Goal: Check status: Check status

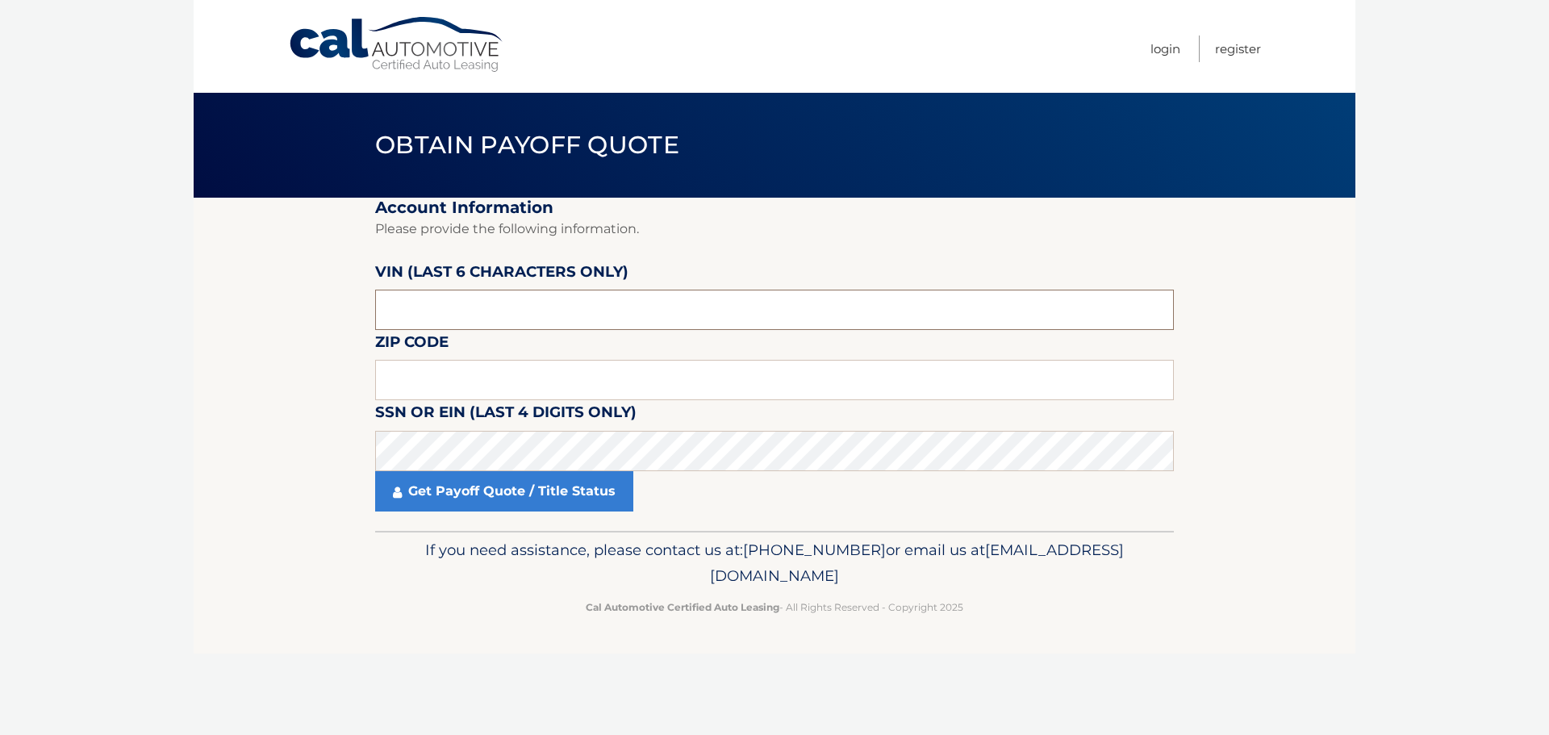
click at [730, 319] on input "text" at bounding box center [774, 310] width 798 height 40
click at [459, 308] on input "text" at bounding box center [774, 310] width 798 height 40
type input "181800"
click at [470, 377] on input "text" at bounding box center [774, 380] width 798 height 40
type input "11550"
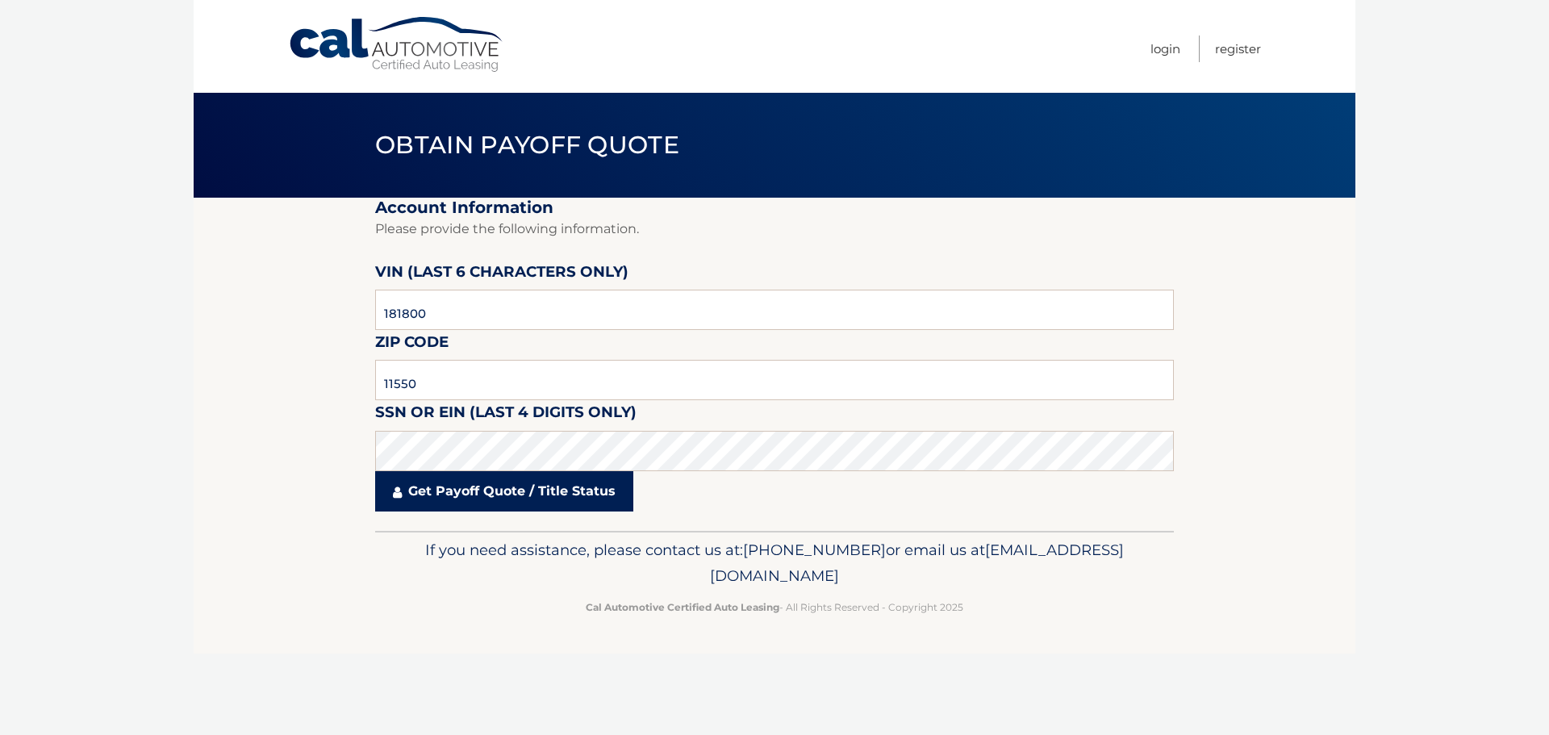
click at [475, 490] on link "Get Payoff Quote / Title Status" at bounding box center [504, 491] width 258 height 40
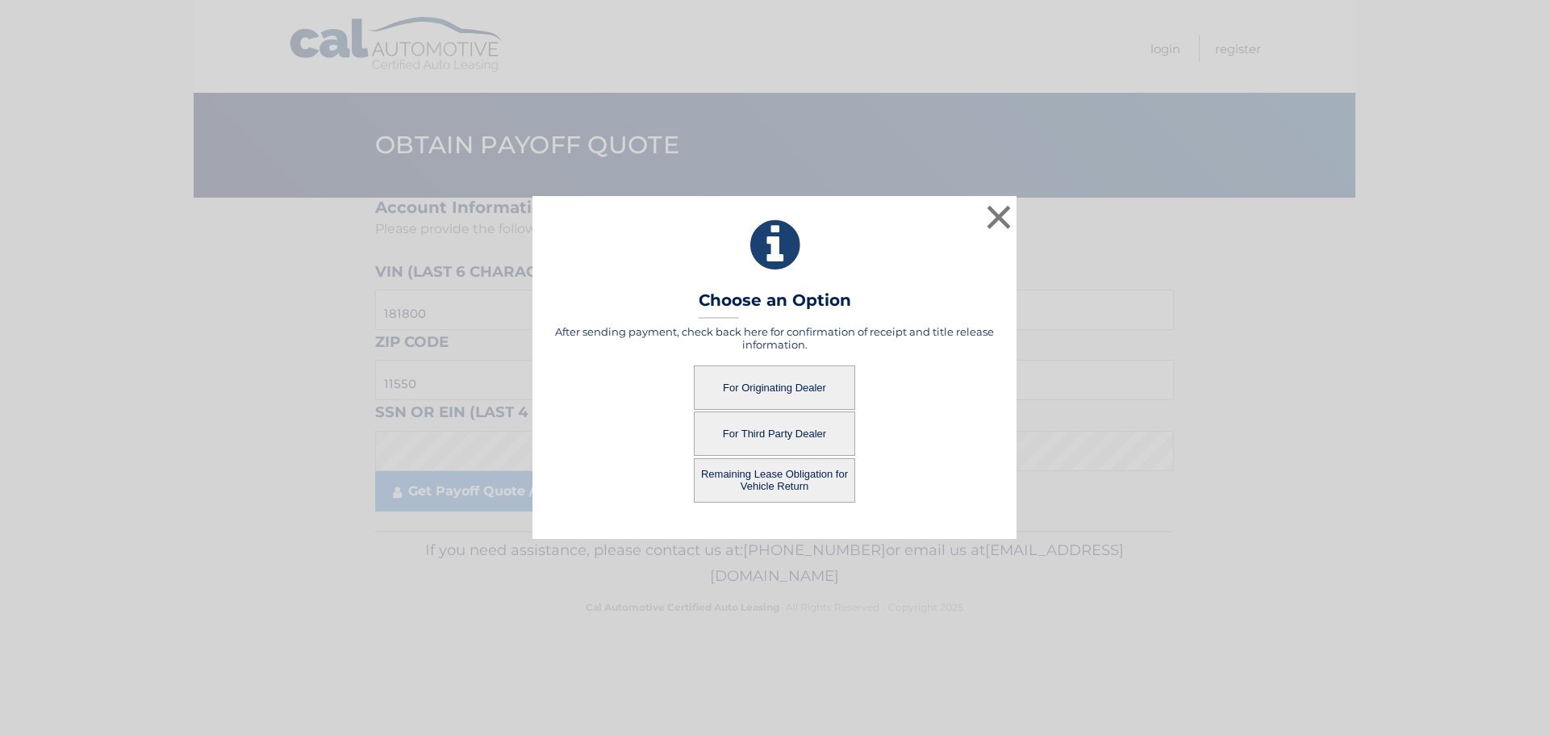
click at [765, 383] on button "For Originating Dealer" at bounding box center [774, 387] width 161 height 44
click at [803, 396] on button "For Originating Dealer" at bounding box center [774, 387] width 161 height 44
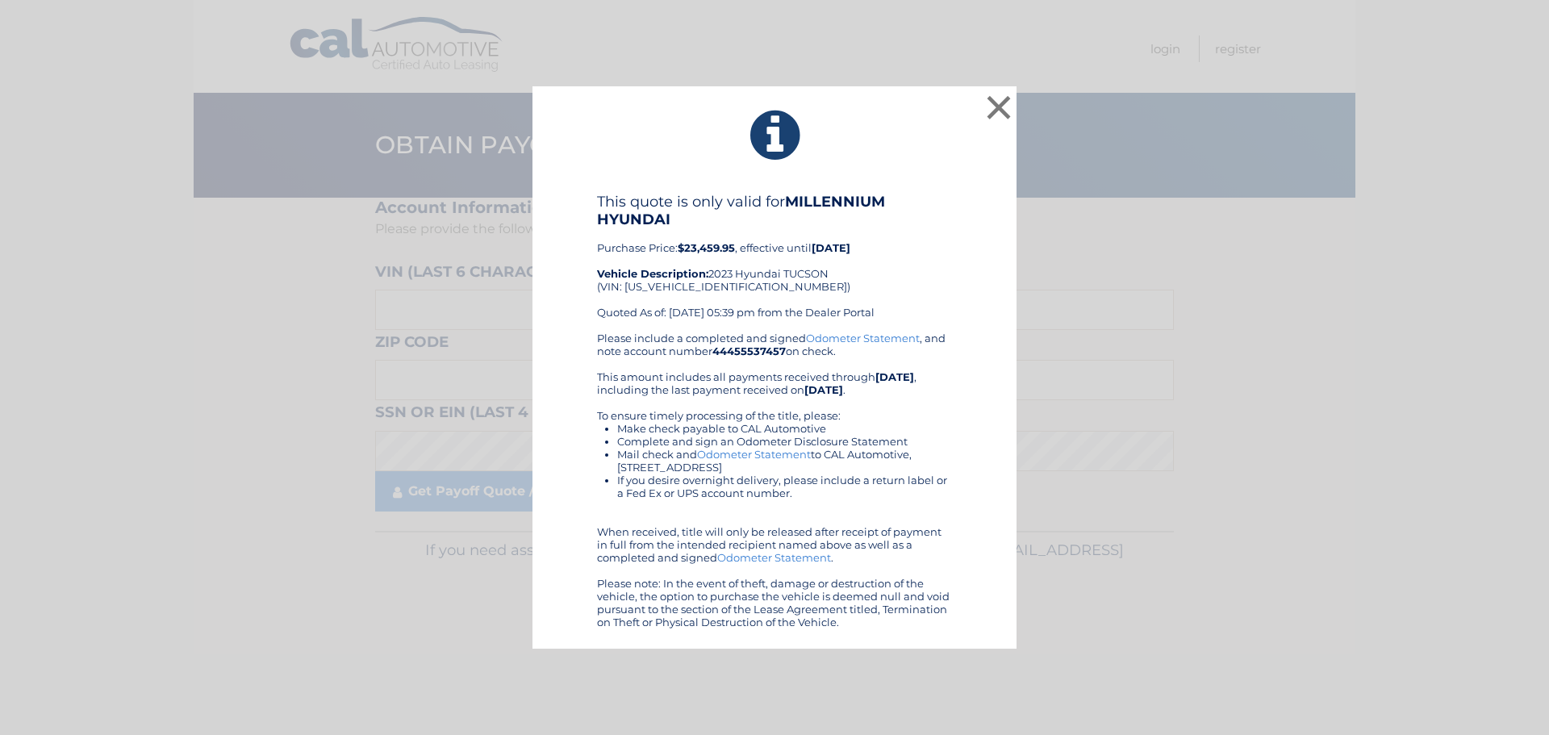
click at [790, 306] on div "This quote is only valid for MILLENNIUM HYUNDAI Purchase Price: $23,459.95 , ef…" at bounding box center [774, 262] width 355 height 139
click at [1000, 104] on button "×" at bounding box center [998, 107] width 32 height 32
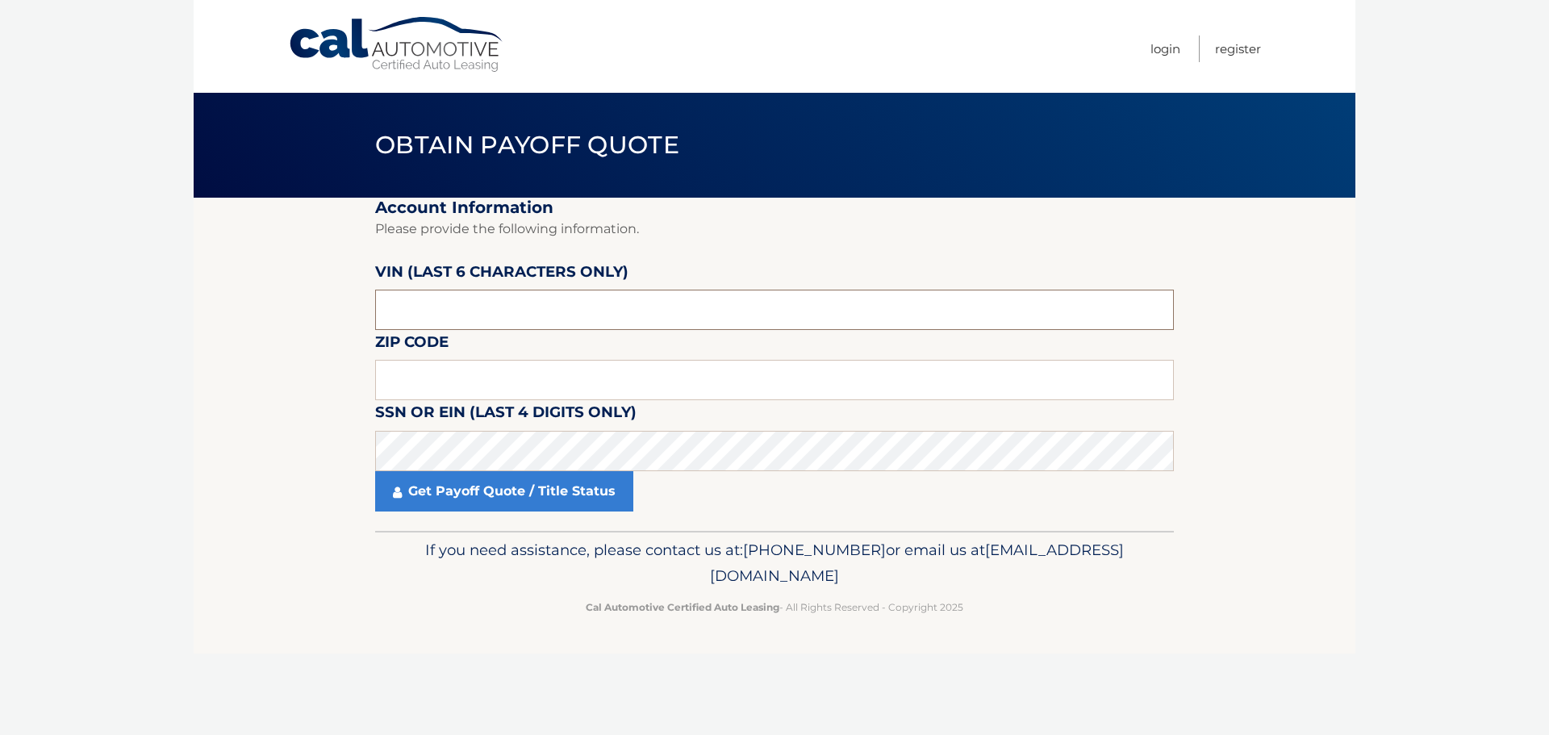
click at [500, 298] on input "text" at bounding box center [774, 310] width 798 height 40
click at [606, 378] on input "text" at bounding box center [774, 380] width 798 height 40
type input "11550"
click at [630, 291] on input "text" at bounding box center [774, 310] width 798 height 40
type input "181800"
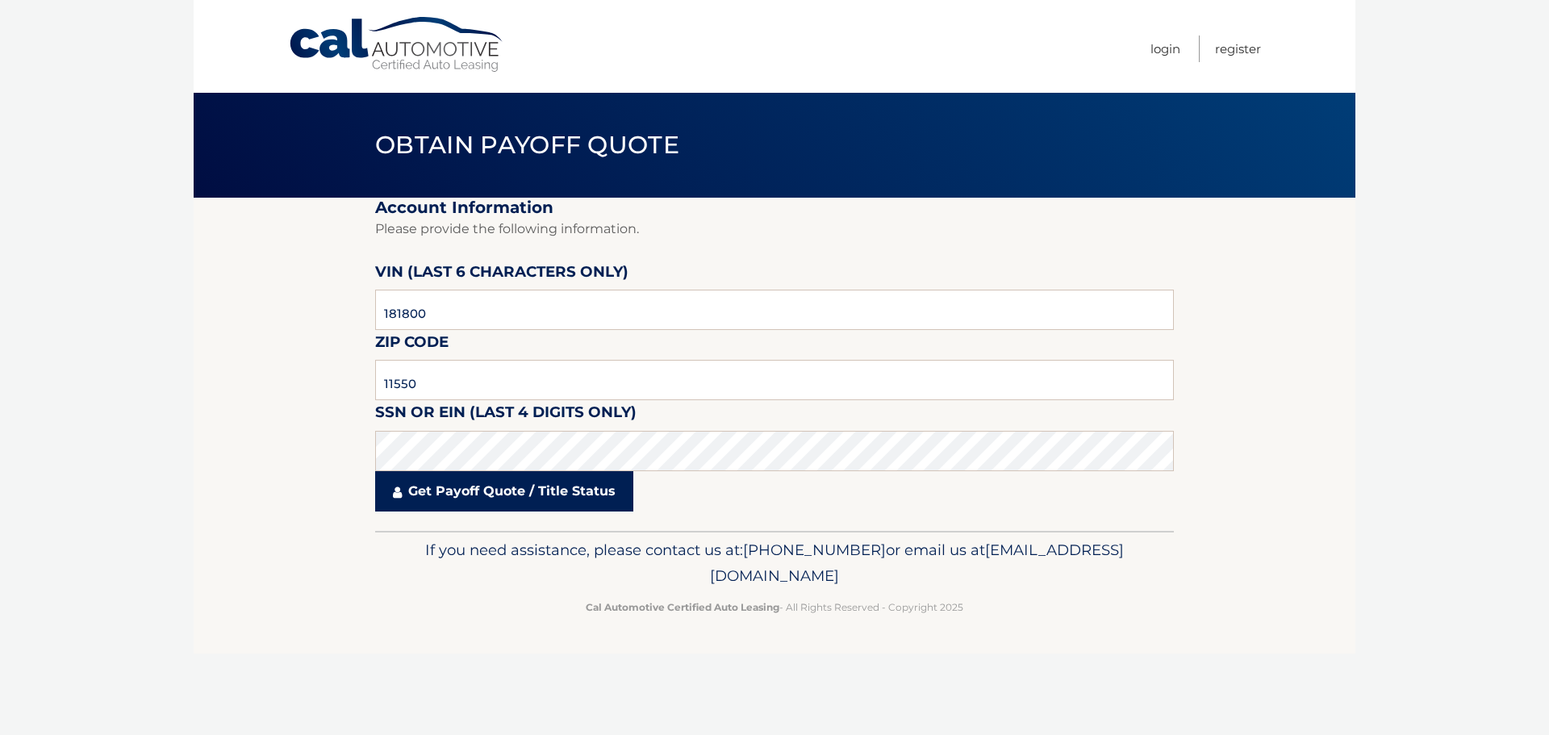
click at [483, 495] on link "Get Payoff Quote / Title Status" at bounding box center [504, 491] width 258 height 40
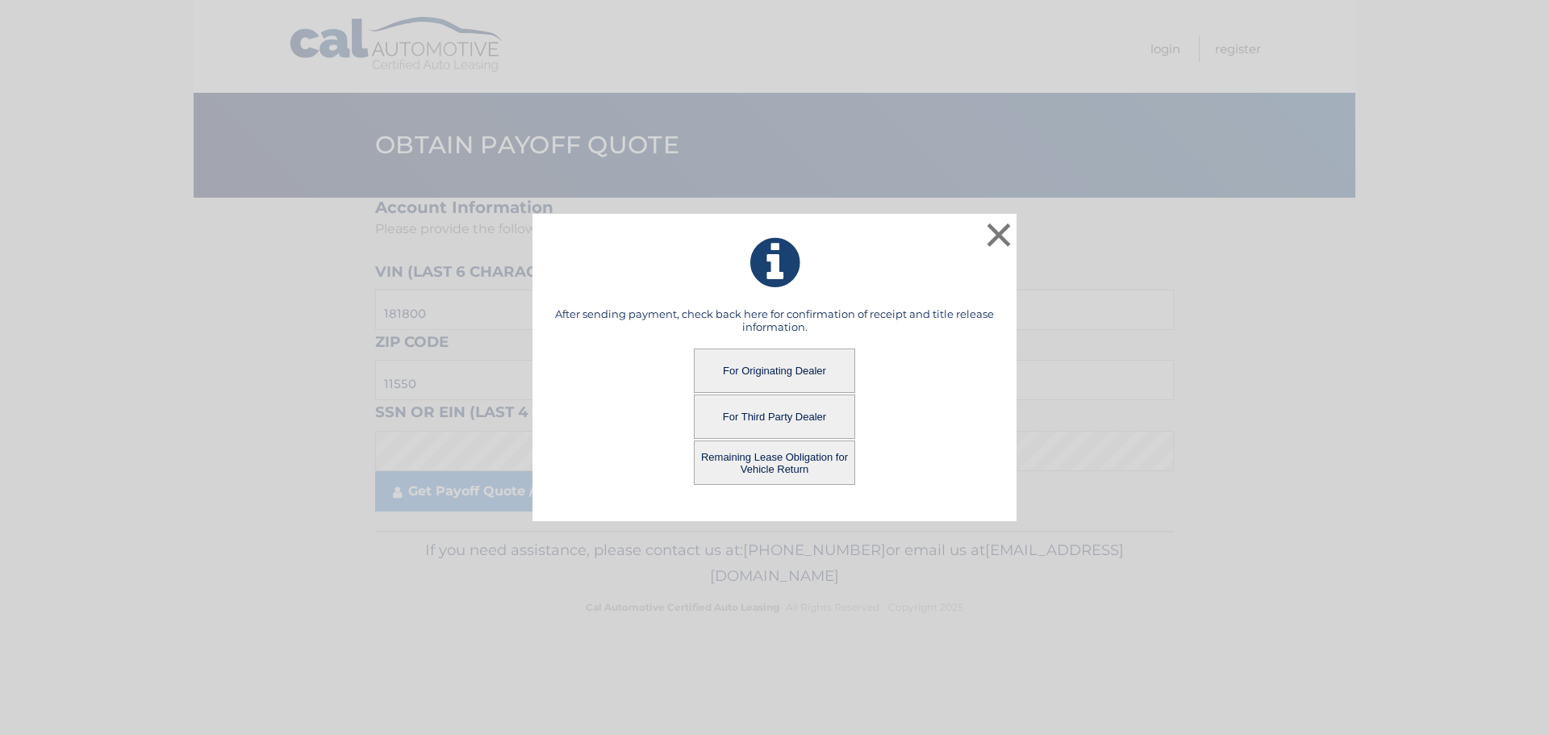
click at [770, 469] on button "Remaining Lease Obligation for Vehicle Return" at bounding box center [774, 462] width 161 height 44
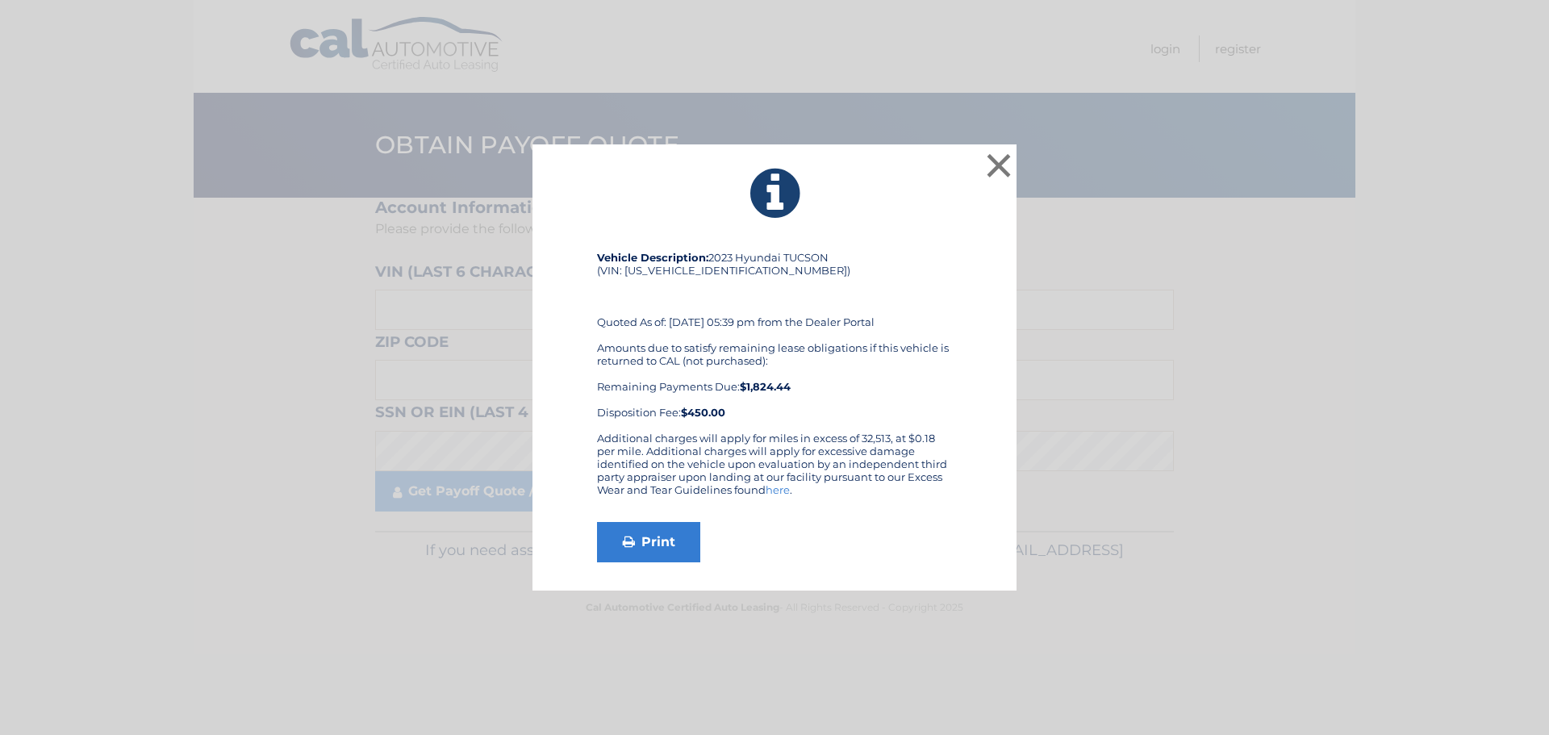
click at [909, 381] on div "Amounts due to satisfy remaining lease obligations if this vehicle is returned …" at bounding box center [774, 379] width 355 height 77
click at [1007, 170] on button "×" at bounding box center [998, 165] width 32 height 32
